Goal: Navigation & Orientation: Go to known website

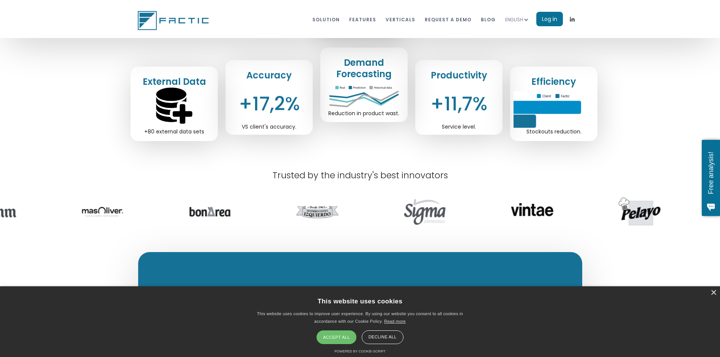
scroll to position [266, 0]
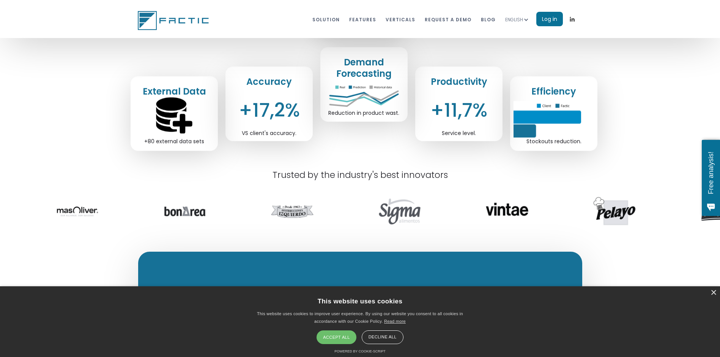
click at [346, 343] on div "Accept all" at bounding box center [336, 337] width 39 height 14
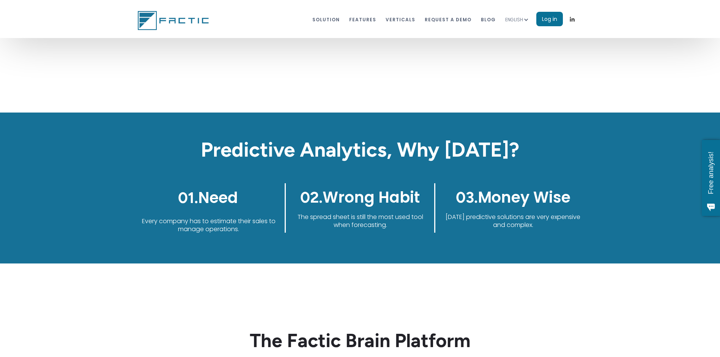
scroll to position [1253, 0]
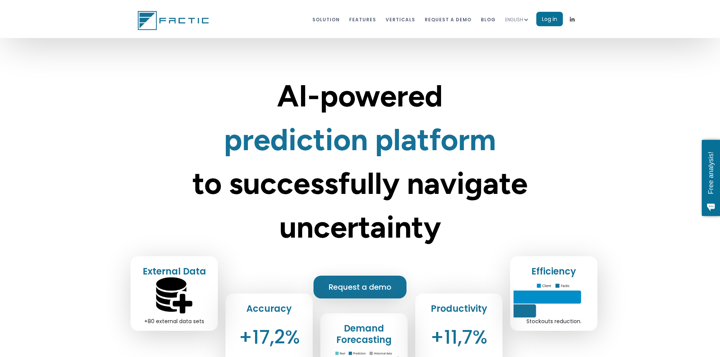
click at [516, 19] on div "ENGLISH" at bounding box center [514, 20] width 18 height 8
click at [523, 42] on link "SPANISH" at bounding box center [522, 38] width 34 height 15
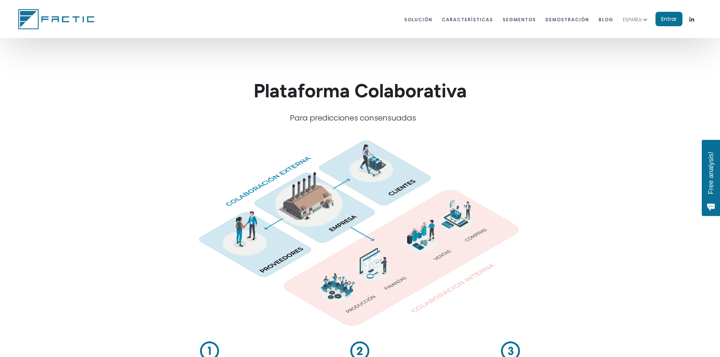
scroll to position [1557, 0]
